Goal: Find specific page/section: Find specific page/section

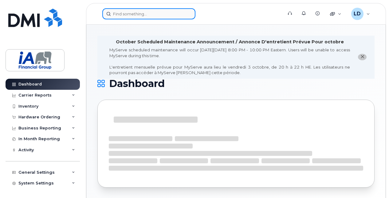
click at [146, 14] on input at bounding box center [148, 13] width 93 height 11
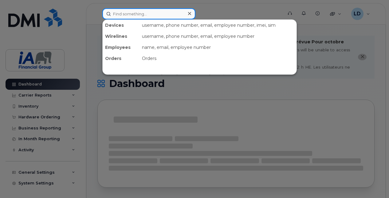
click at [140, 14] on input at bounding box center [148, 13] width 93 height 11
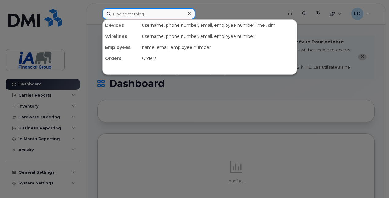
paste input "350717692189017"
type input "350717692189017"
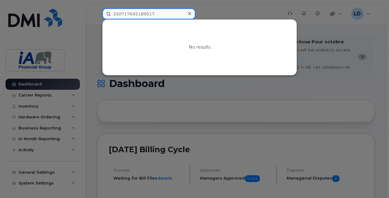
click at [171, 10] on input "350717692189017" at bounding box center [148, 13] width 93 height 11
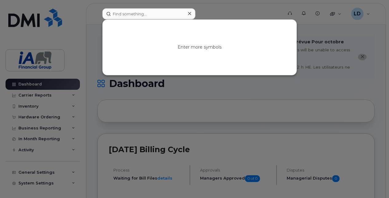
click at [207, 10] on div at bounding box center [194, 99] width 389 height 198
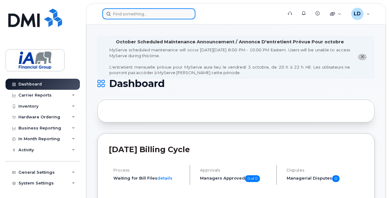
click at [159, 14] on input at bounding box center [148, 13] width 93 height 11
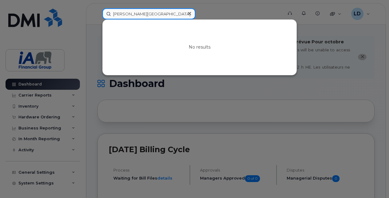
click at [153, 14] on input "Marie-Florence" at bounding box center [148, 13] width 93 height 11
type input "Marie-Florence"
click at [151, 14] on input "Marie-Florence" at bounding box center [148, 13] width 93 height 11
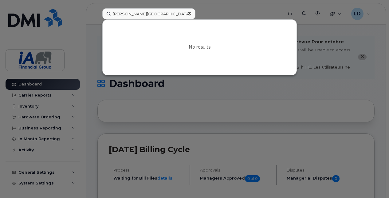
click at [212, 11] on div at bounding box center [194, 99] width 389 height 198
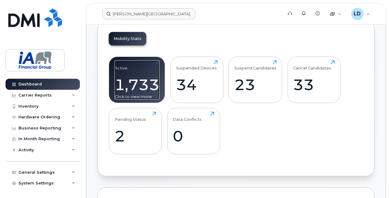
click at [131, 86] on div "1,733" at bounding box center [137, 85] width 45 height 18
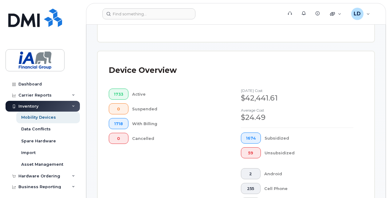
scroll to position [61, 0]
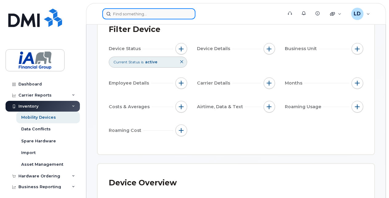
click at [143, 18] on input at bounding box center [148, 13] width 93 height 11
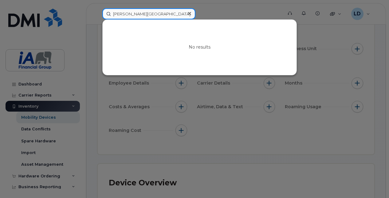
drag, startPoint x: 109, startPoint y: 11, endPoint x: 58, endPoint y: 5, distance: 51.7
click at [97, 8] on div "Marie-Florence No results" at bounding box center [190, 13] width 186 height 11
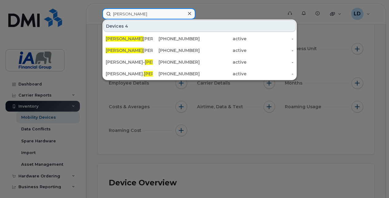
click at [138, 15] on input "Laurent" at bounding box center [148, 13] width 93 height 11
click at [150, 13] on input "Laurent" at bounding box center [148, 13] width 93 height 11
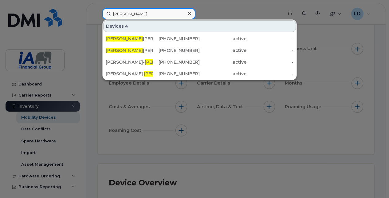
click at [150, 13] on input "Laurent" at bounding box center [148, 13] width 93 height 11
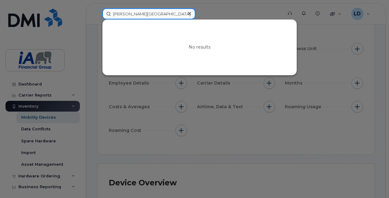
click at [152, 14] on input "Marie-Florence" at bounding box center [148, 13] width 93 height 11
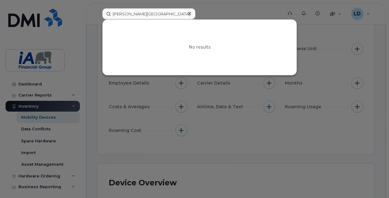
click at [213, 12] on div at bounding box center [194, 99] width 389 height 198
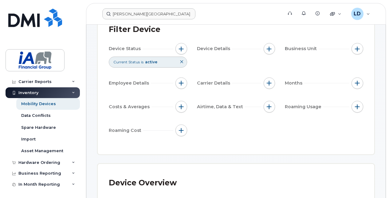
scroll to position [8, 0]
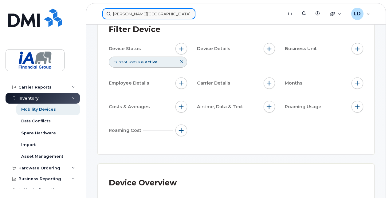
click at [152, 18] on input "Marie-Florence" at bounding box center [148, 13] width 93 height 11
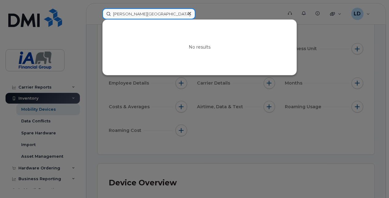
click at [151, 15] on input "Marie-Florence" at bounding box center [148, 13] width 93 height 11
click at [151, 14] on input "Marie-Florence" at bounding box center [148, 13] width 93 height 11
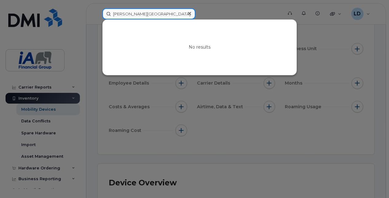
click at [151, 14] on input "Marie-Florence" at bounding box center [148, 13] width 93 height 11
click at [153, 14] on input "Marie-Florence" at bounding box center [148, 13] width 93 height 11
click at [154, 14] on input "Marie-Florence" at bounding box center [148, 13] width 93 height 11
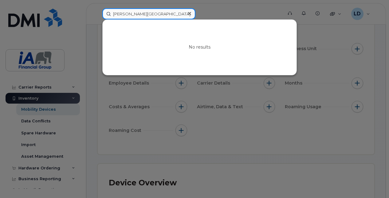
click at [154, 14] on input "Marie-Florence" at bounding box center [148, 13] width 93 height 11
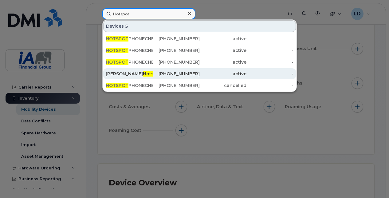
type input "Hotspot"
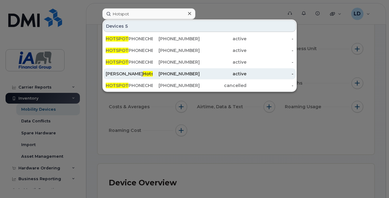
click at [143, 75] on div "Marie Florence Chandonnet Hotspot 2" at bounding box center [129, 74] width 47 height 6
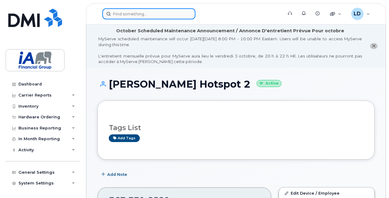
click at [151, 14] on input at bounding box center [148, 13] width 93 height 11
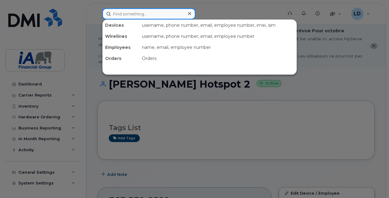
click at [151, 14] on input at bounding box center [148, 13] width 93 height 11
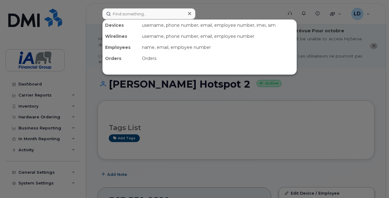
click at [213, 10] on div at bounding box center [194, 99] width 389 height 198
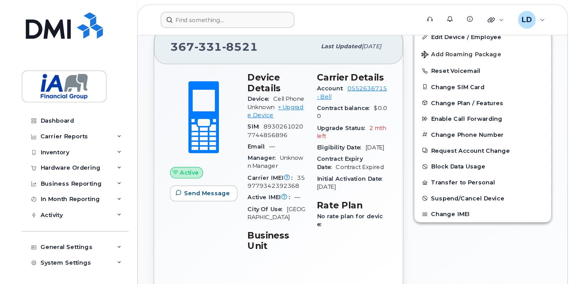
scroll to position [167, 0]
